Goal: Use online tool/utility

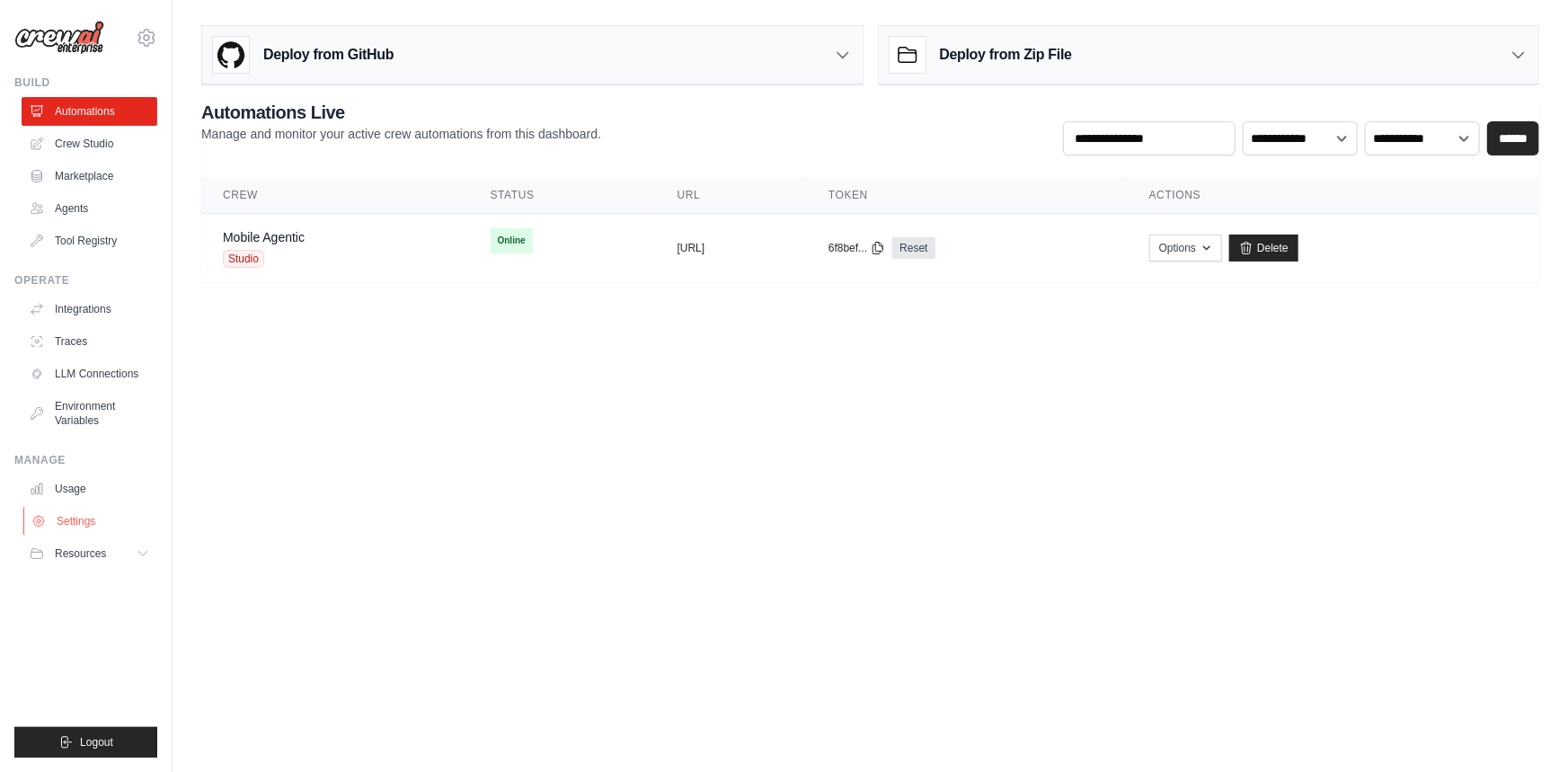
click at [63, 513] on link "Settings" at bounding box center [92, 522] width 136 height 29
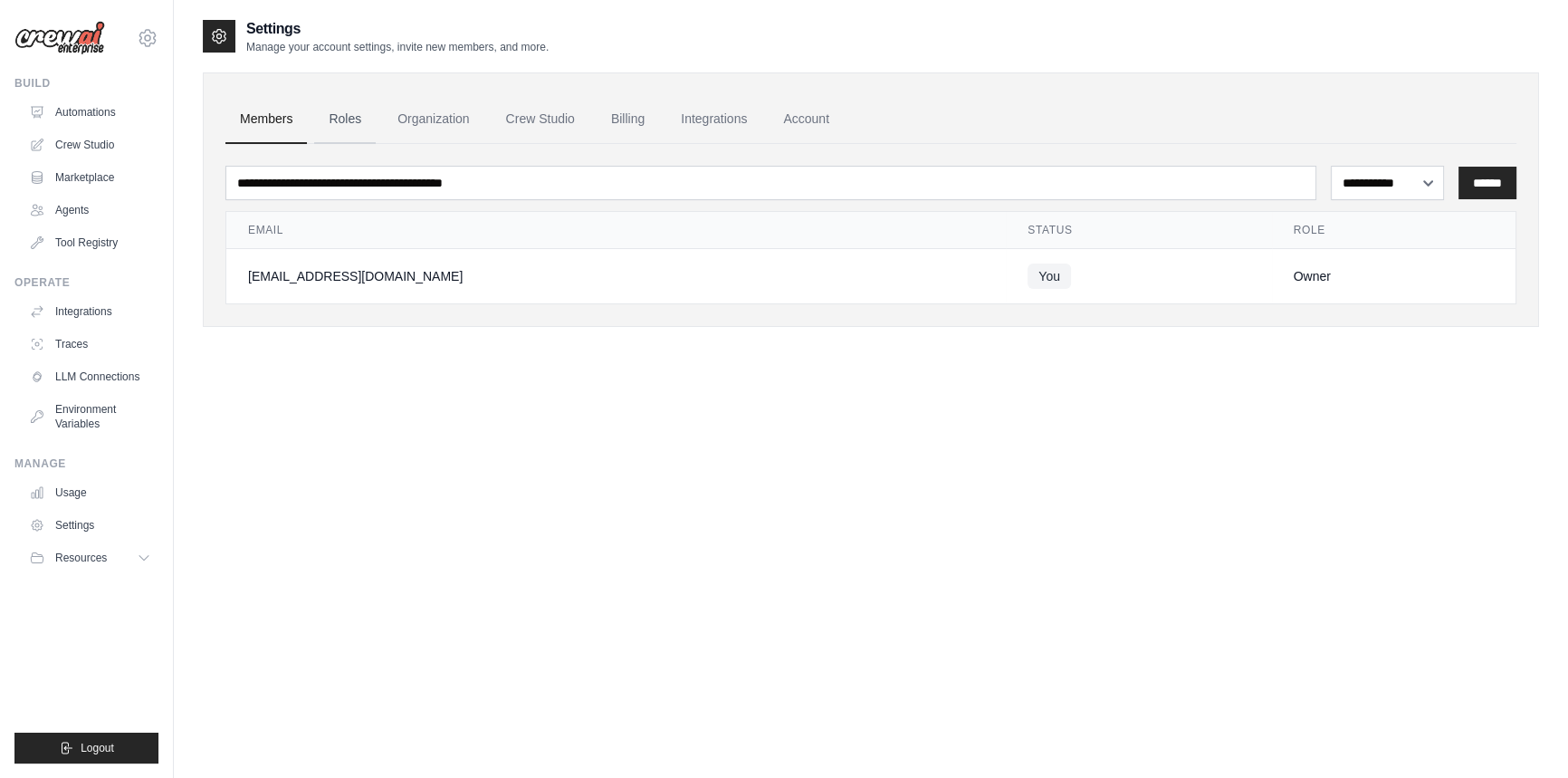
click at [344, 119] on link "Roles" at bounding box center [344, 120] width 61 height 49
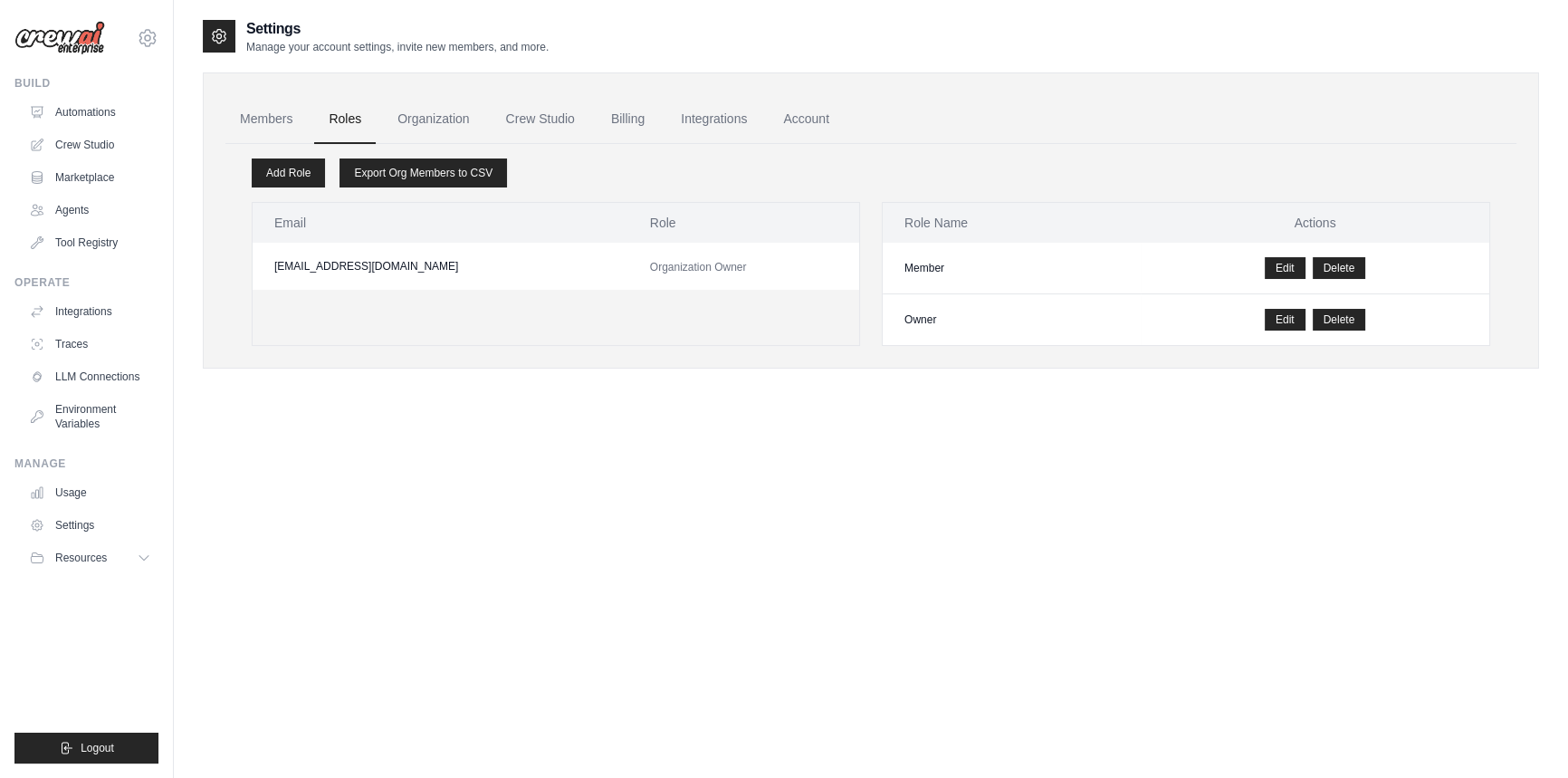
click at [640, 126] on link "Billing" at bounding box center [628, 120] width 62 height 49
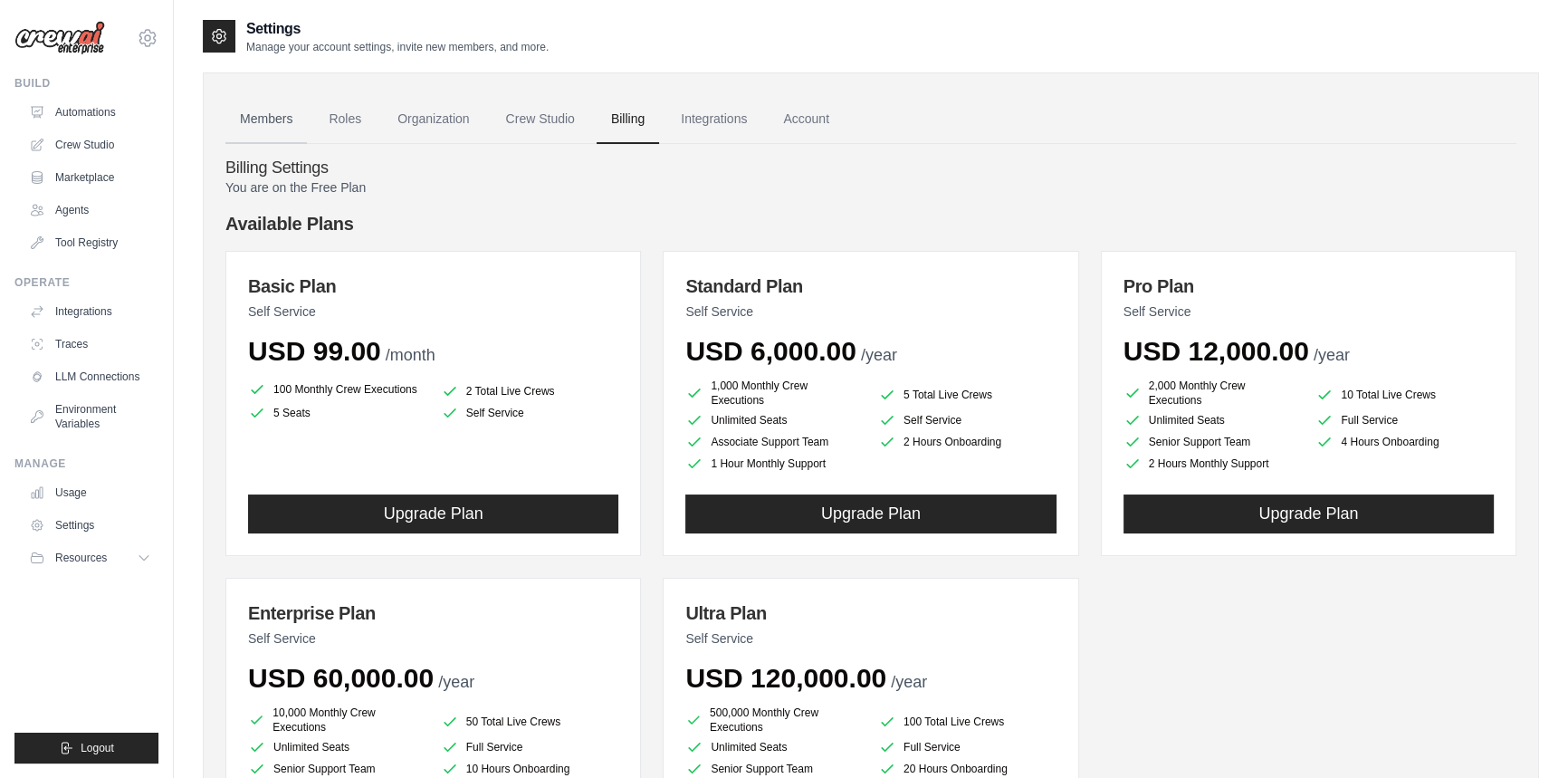
click at [264, 115] on link "Members" at bounding box center [266, 120] width 81 height 49
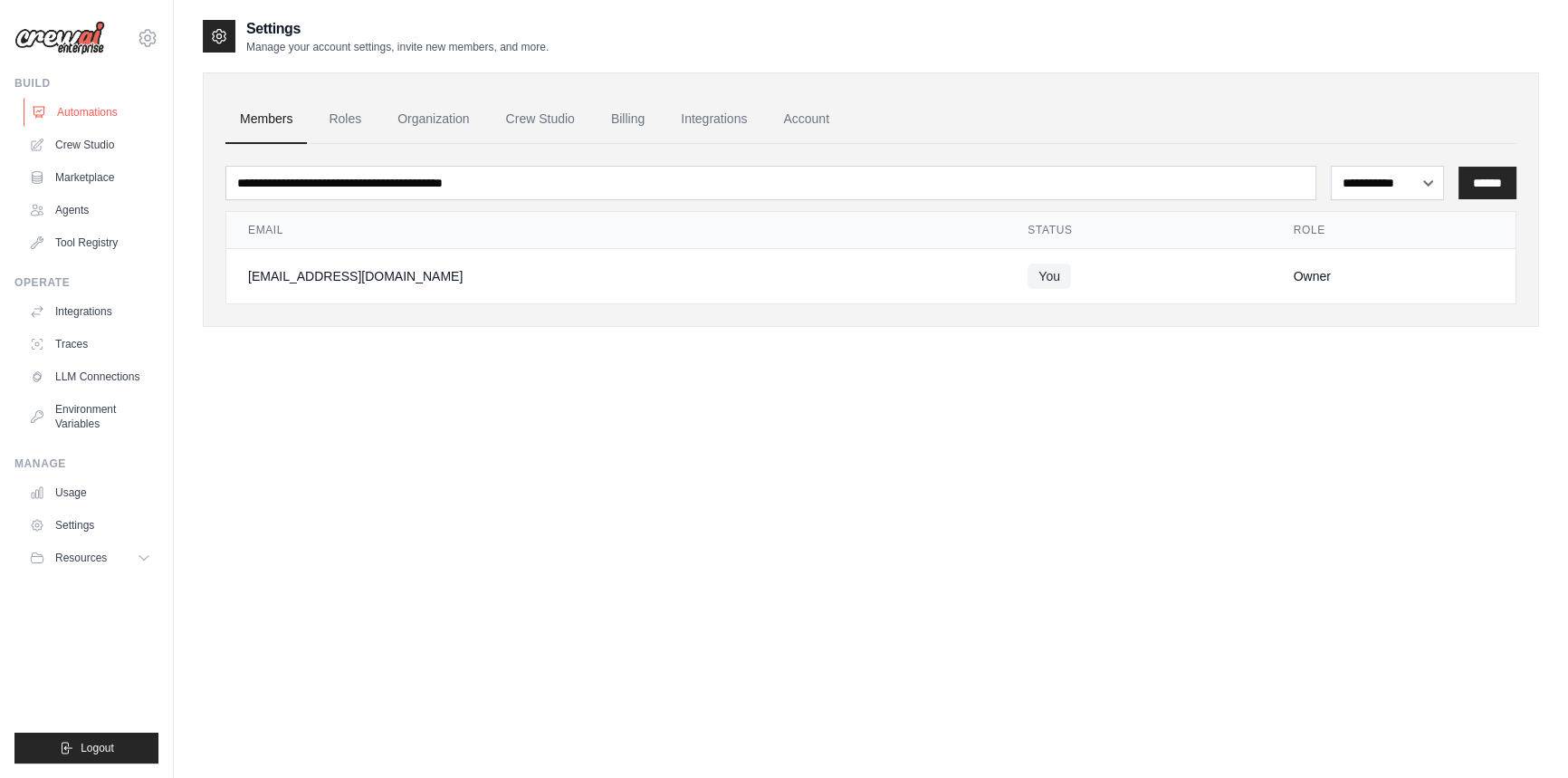
click at [32, 115] on icon at bounding box center [39, 112] width 15 height 15
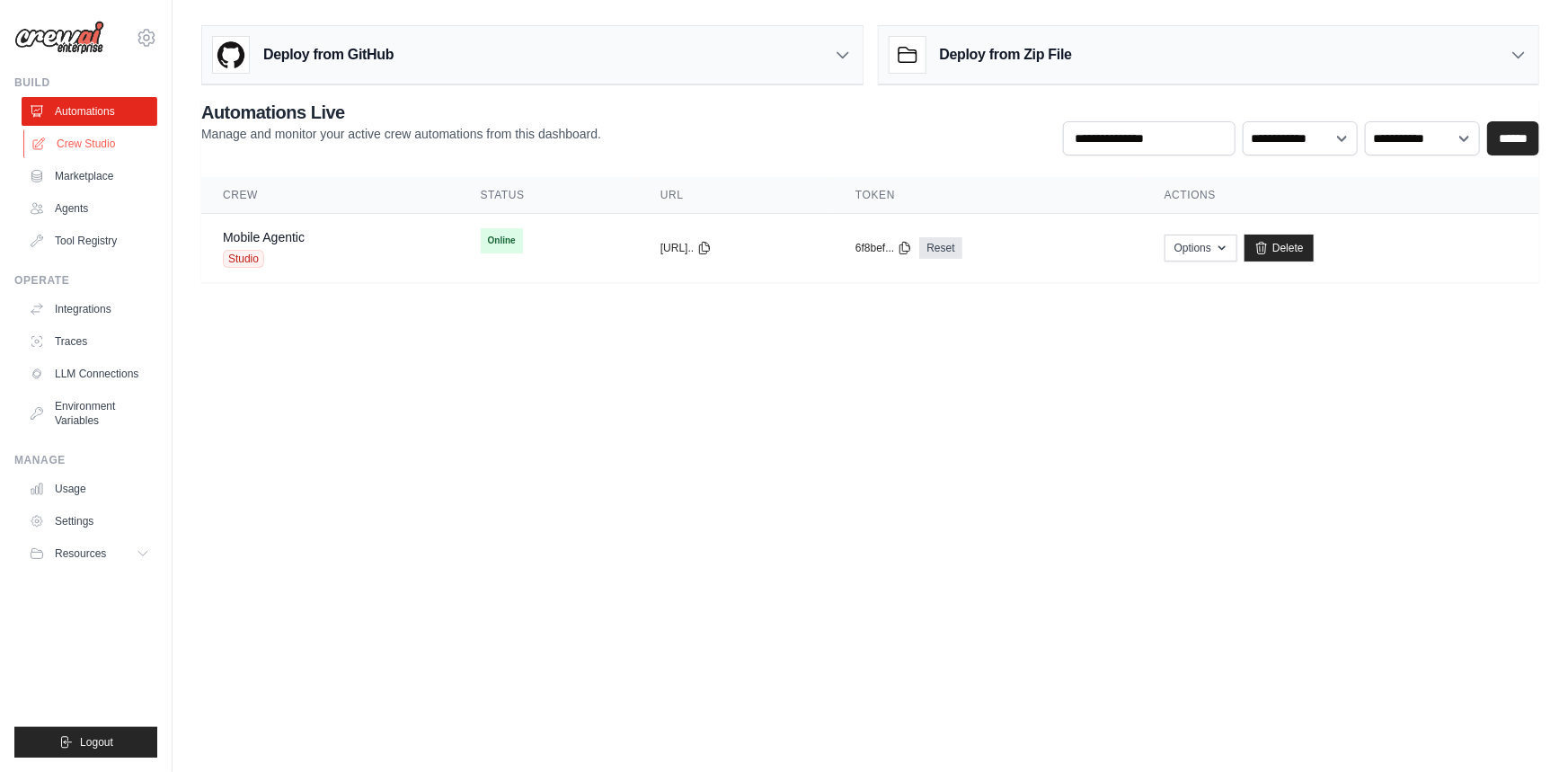
click at [66, 143] on link "Crew Studio" at bounding box center [92, 144] width 136 height 29
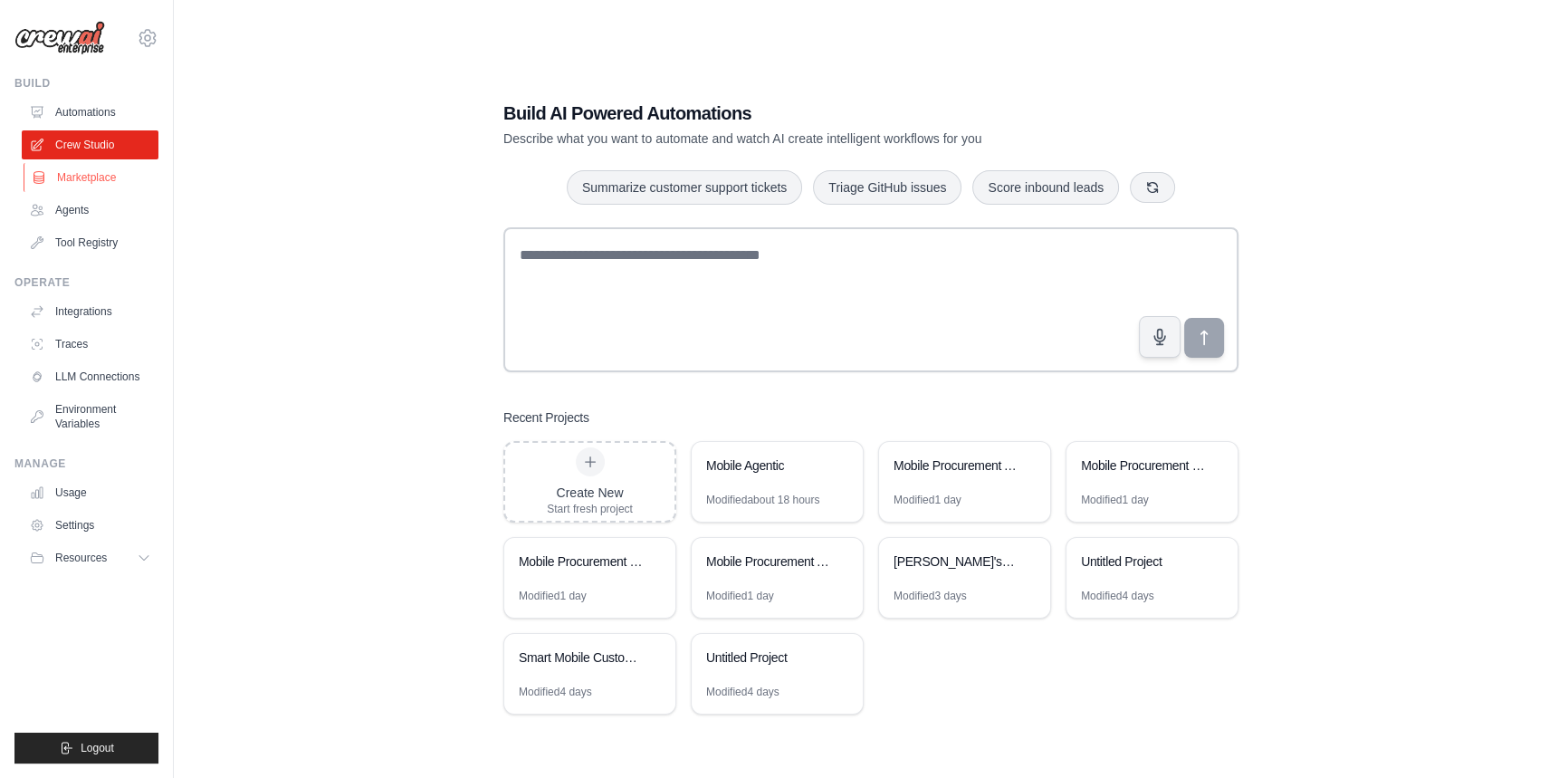
click at [91, 183] on link "Marketplace" at bounding box center [92, 177] width 137 height 29
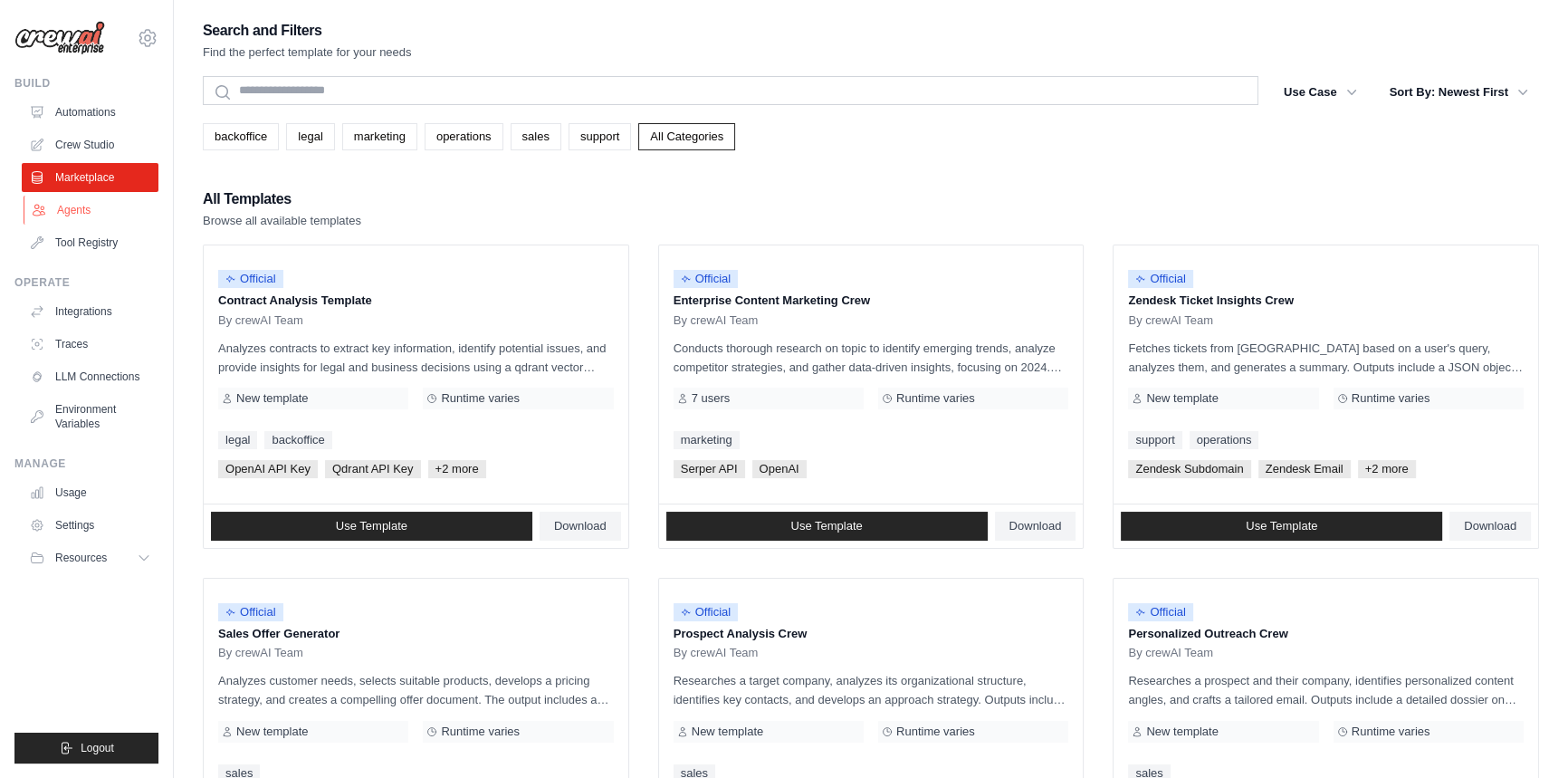
click at [90, 210] on link "Agents" at bounding box center [92, 210] width 137 height 29
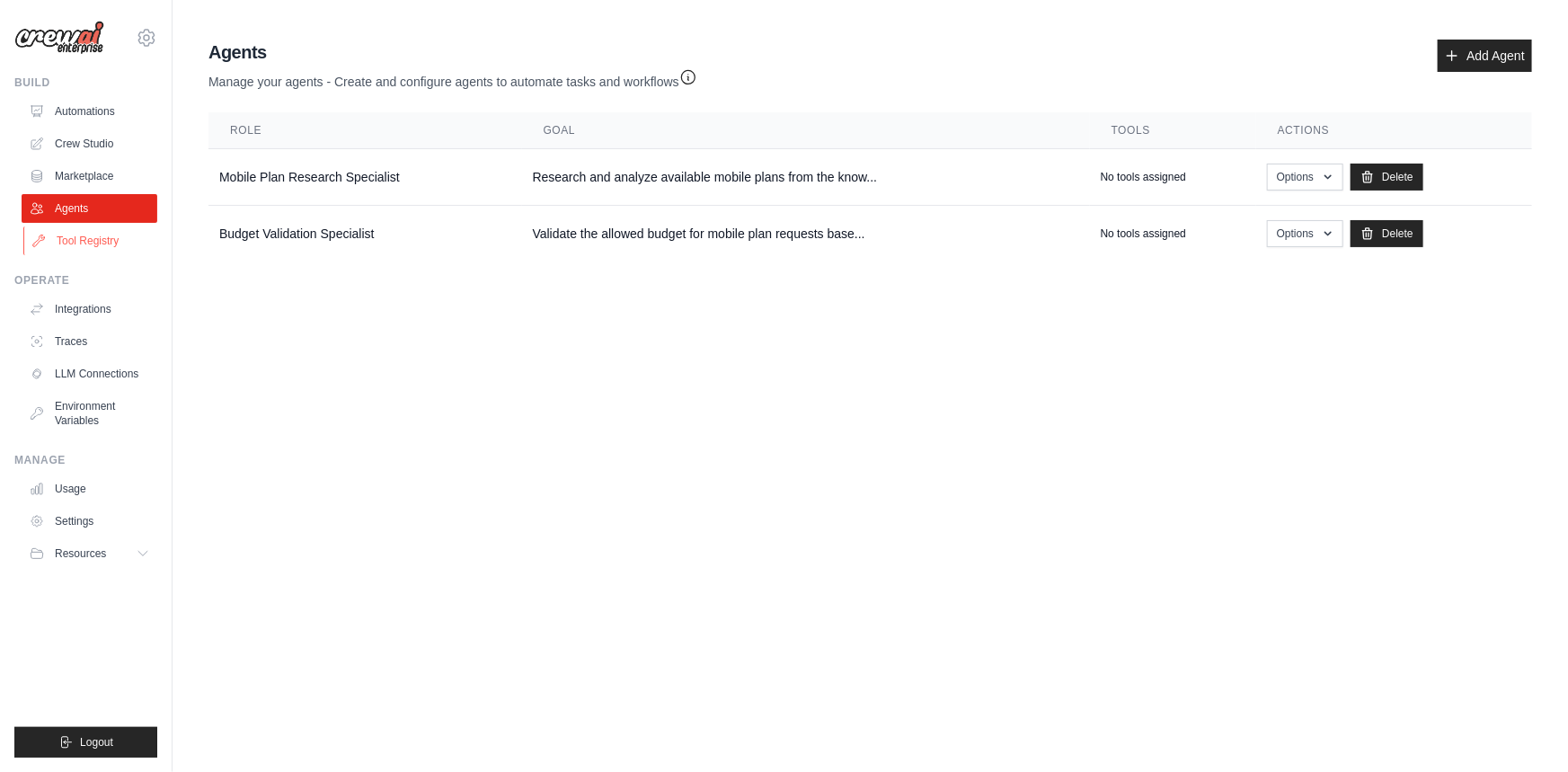
click at [93, 244] on link "Tool Registry" at bounding box center [92, 241] width 136 height 29
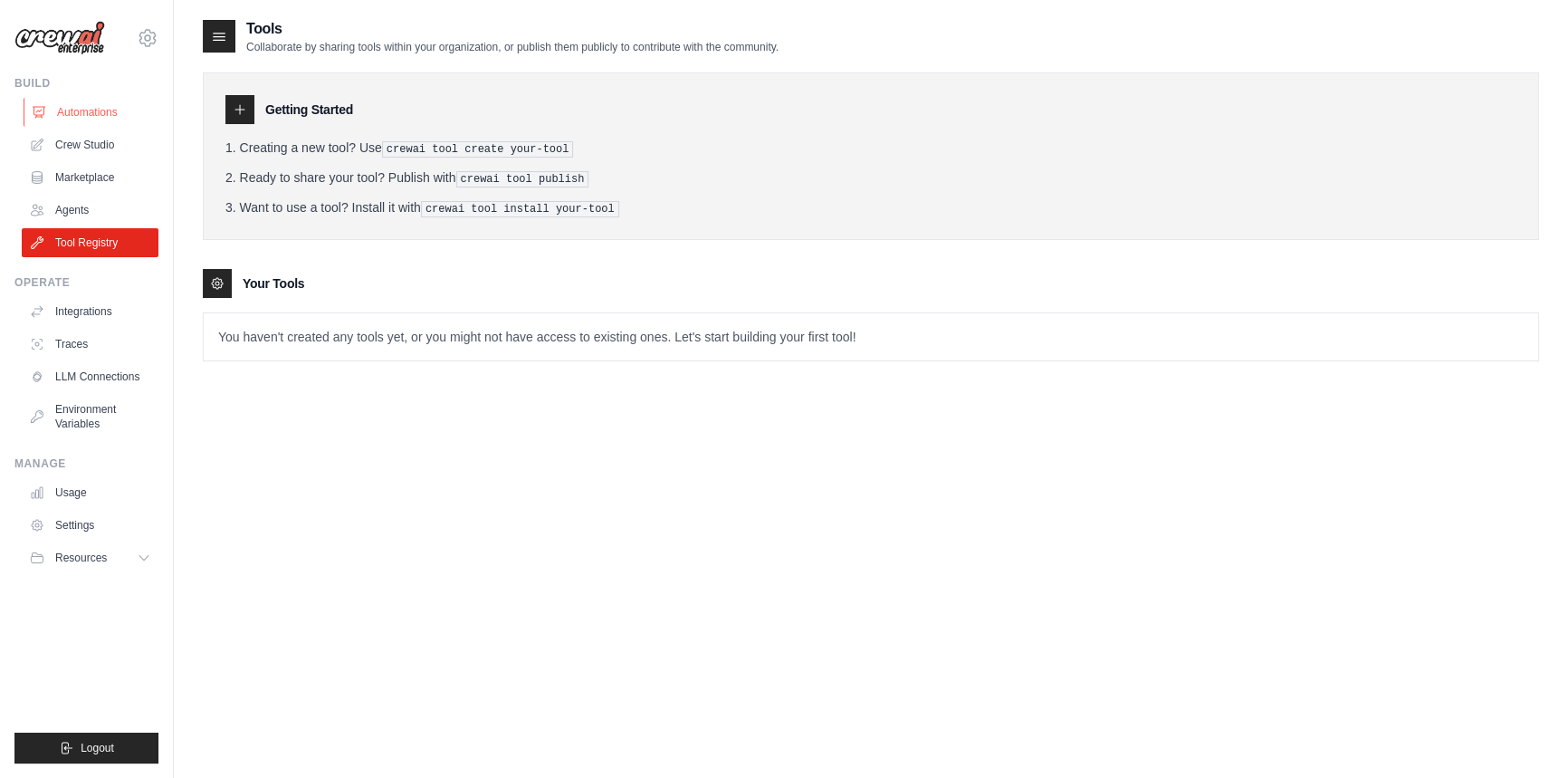
click at [102, 116] on link "Automations" at bounding box center [92, 112] width 137 height 29
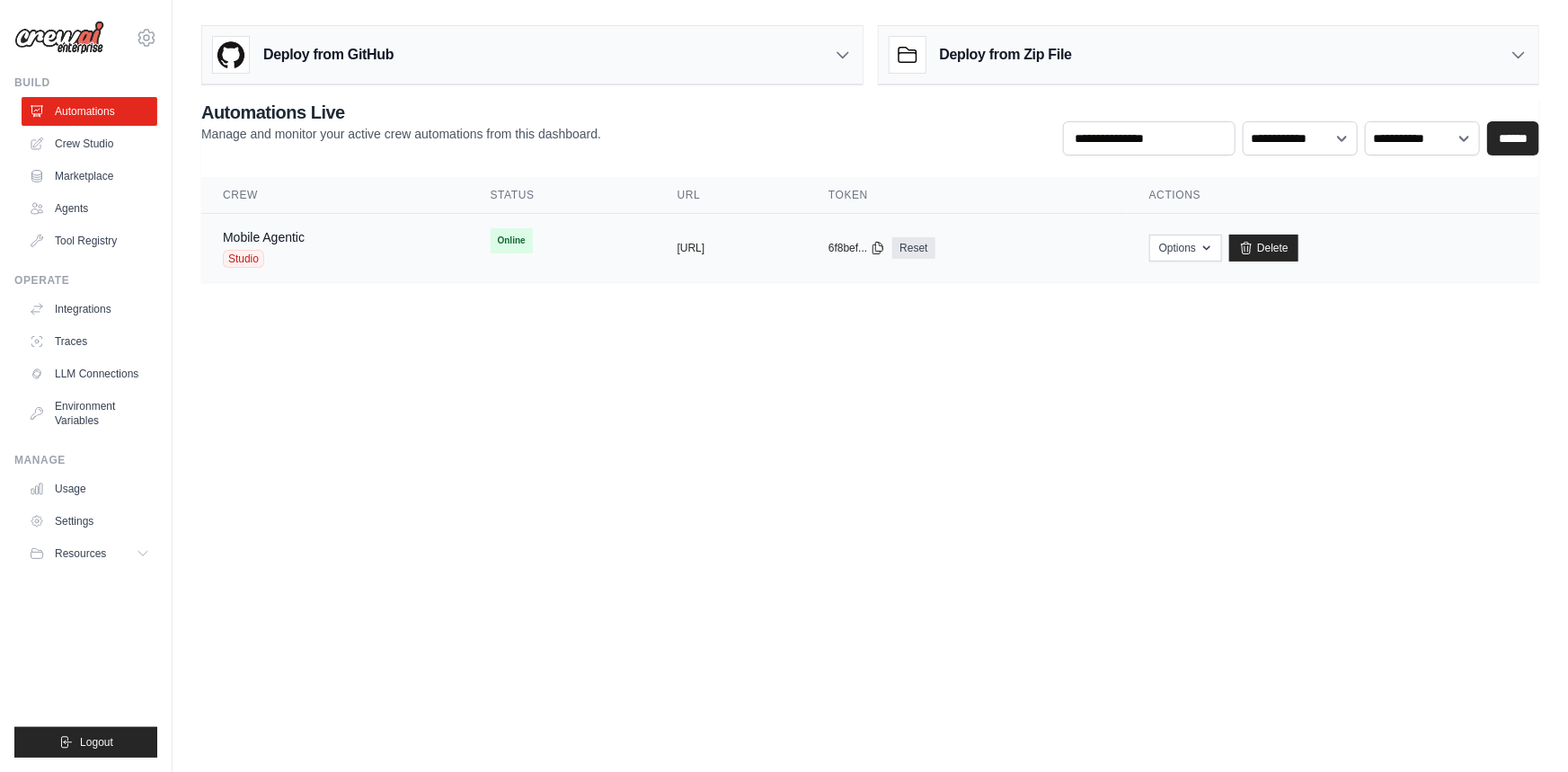
click at [807, 254] on td "copied https://mobile-agentic-890240ad-4a7" at bounding box center [731, 249] width 151 height 69
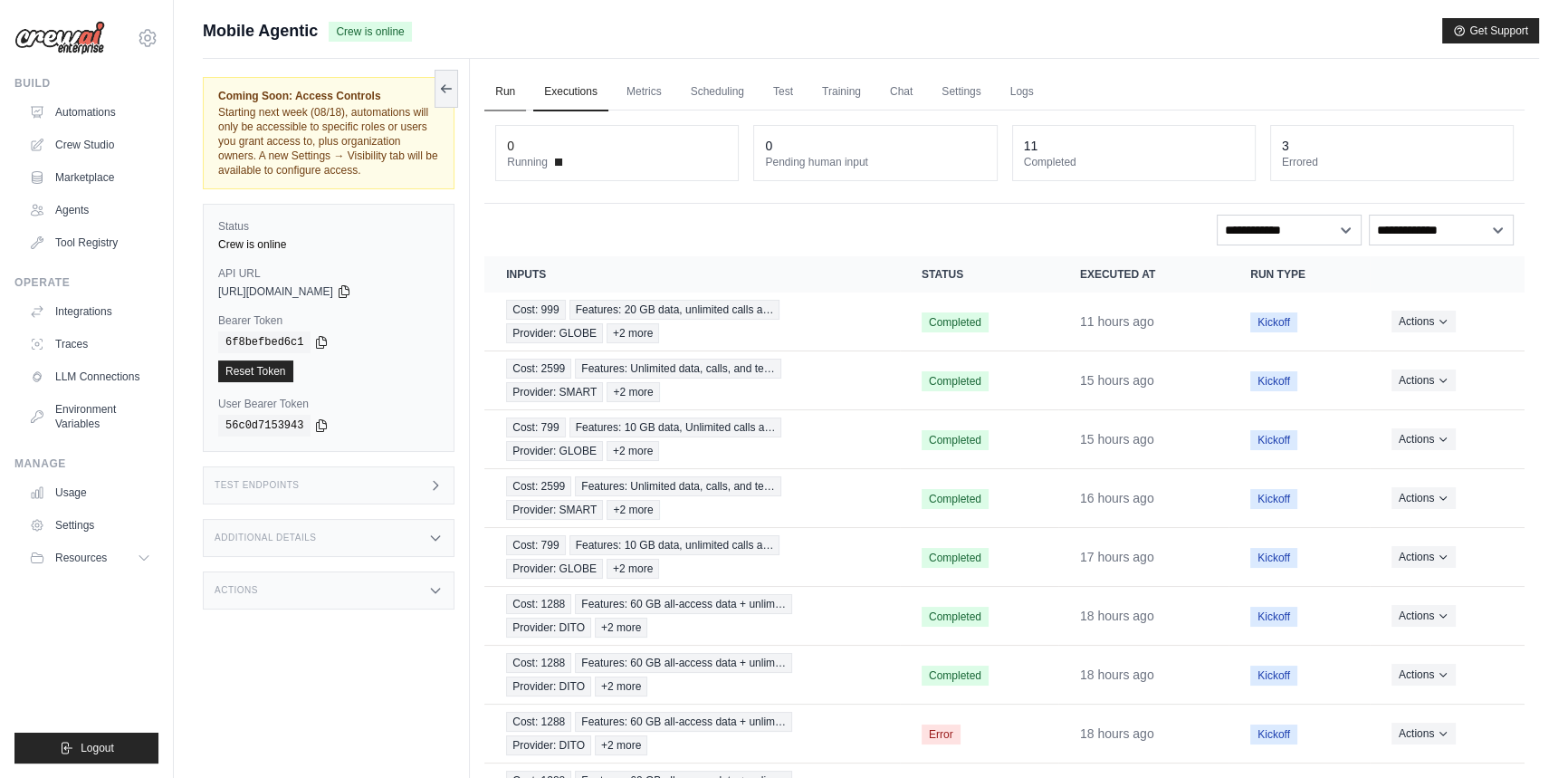
click at [488, 82] on link "Run" at bounding box center [505, 92] width 42 height 38
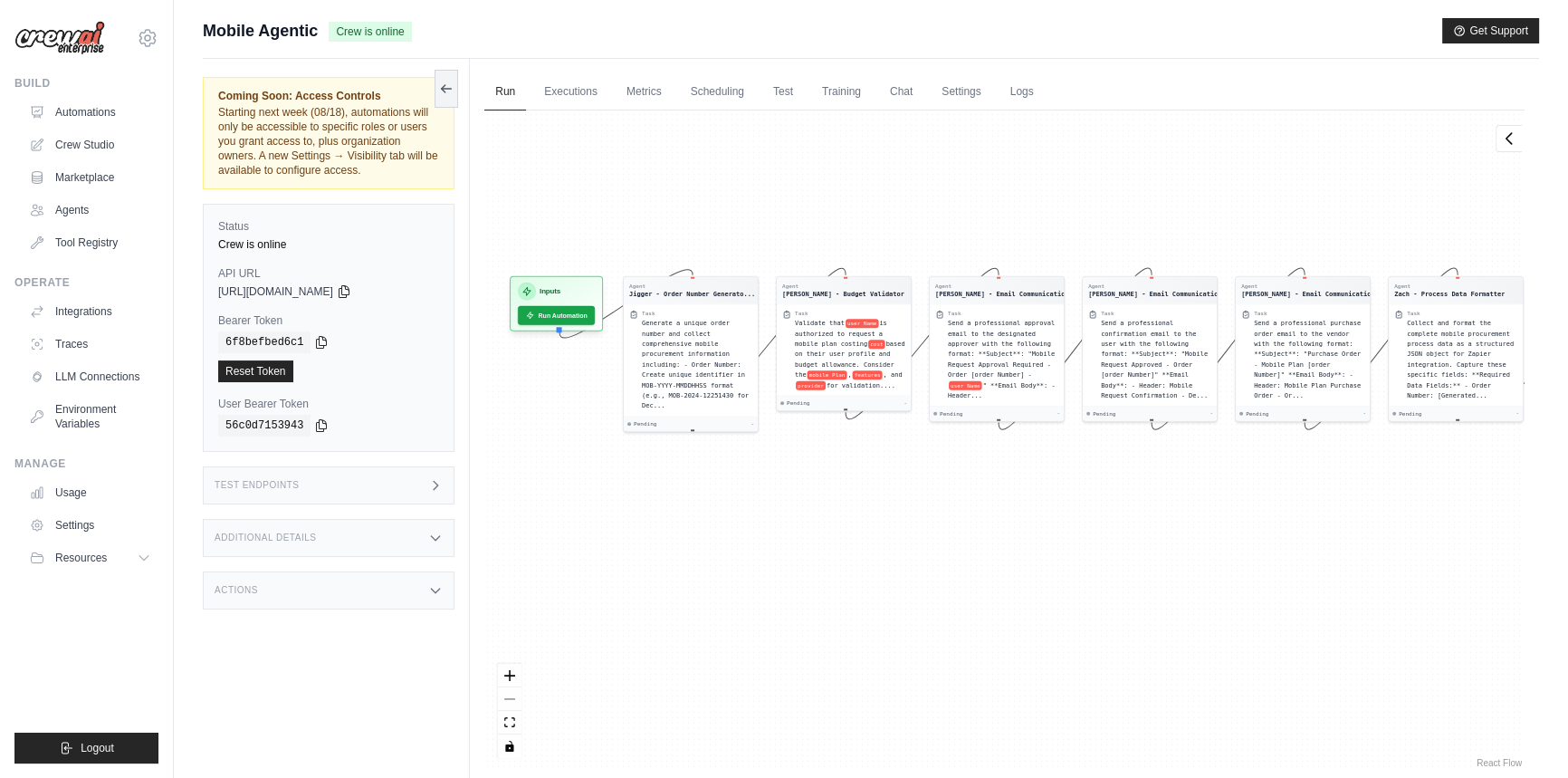
drag, startPoint x: 696, startPoint y: 584, endPoint x: 769, endPoint y: 492, distance: 117.4
click at [769, 492] on div "Agent Jigger - Order Number Generato... Task Generate a unique order number and…" at bounding box center [1004, 441] width 1040 height 661
